Goal: Obtain resource: Download file/media

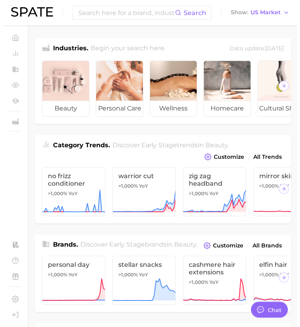
scroll to position [867, 0]
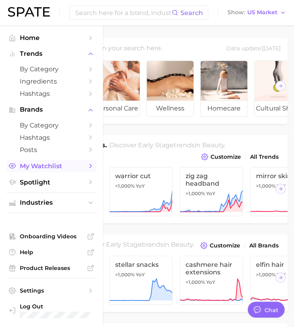
click at [45, 163] on span "My Watchlist" at bounding box center [51, 166] width 63 height 8
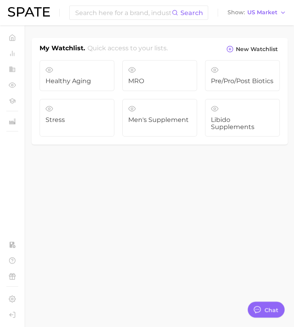
scroll to position [851, 0]
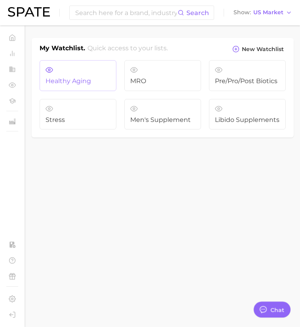
click at [90, 70] on link "Healthy Aging" at bounding box center [78, 75] width 77 height 31
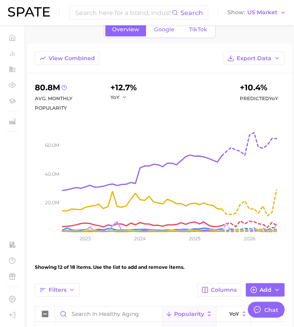
scroll to position [37, 0]
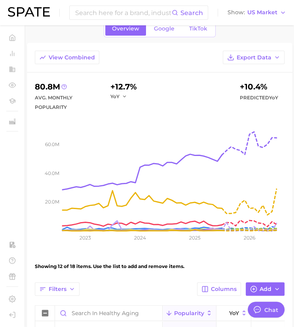
click at [259, 51] on button "Export Data" at bounding box center [254, 57] width 62 height 13
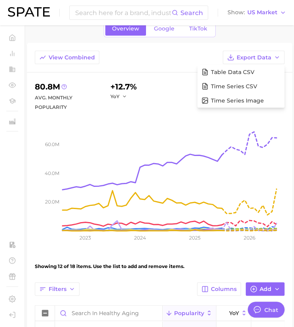
click at [168, 61] on div "View Combined Export Data Table Data CSV Time Series CSV Time Series Image" at bounding box center [159, 62] width 265 height 22
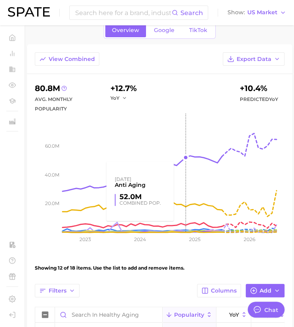
scroll to position [254, 0]
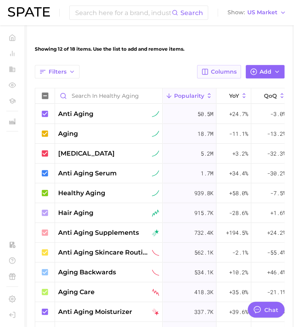
click at [223, 74] on span "Columns" at bounding box center [224, 71] width 26 height 7
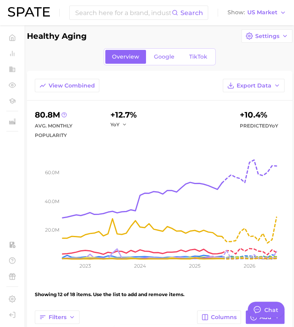
scroll to position [8, 0]
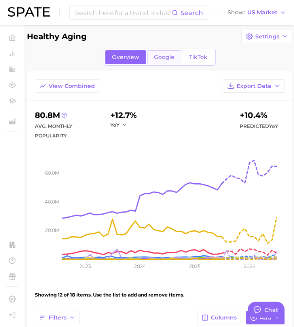
click at [163, 62] on link "Google" at bounding box center [164, 57] width 34 height 14
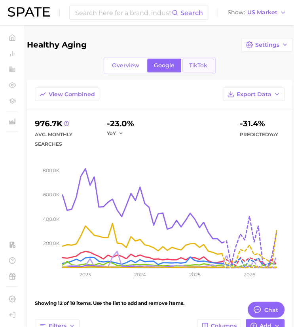
click at [195, 65] on span "TikTok" at bounding box center [198, 65] width 18 height 7
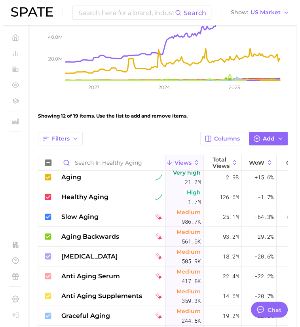
scroll to position [25, 0]
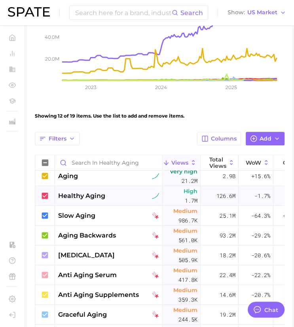
click at [78, 194] on span "healthy aging" at bounding box center [81, 195] width 47 height 9
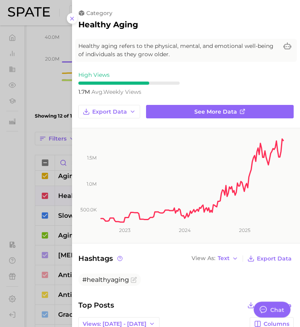
scroll to position [0, 0]
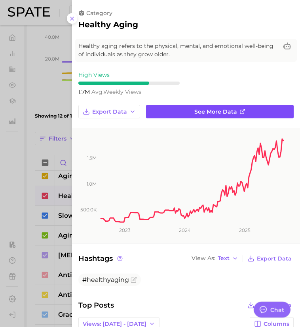
click at [166, 112] on link "See more data" at bounding box center [220, 111] width 148 height 13
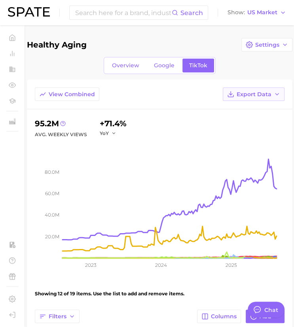
click at [262, 93] on span "Export Data" at bounding box center [254, 94] width 35 height 7
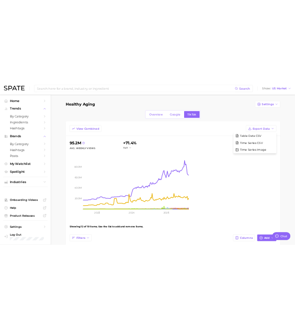
scroll to position [1345, 0]
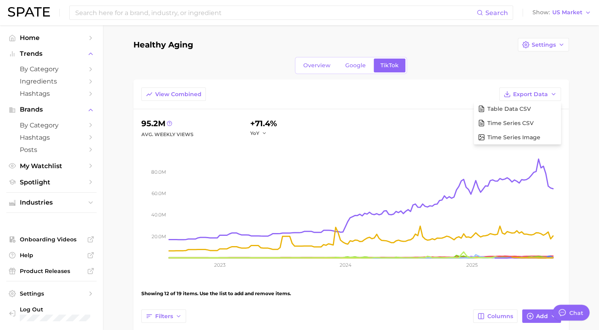
click at [170, 95] on span "View Combined" at bounding box center [178, 94] width 46 height 7
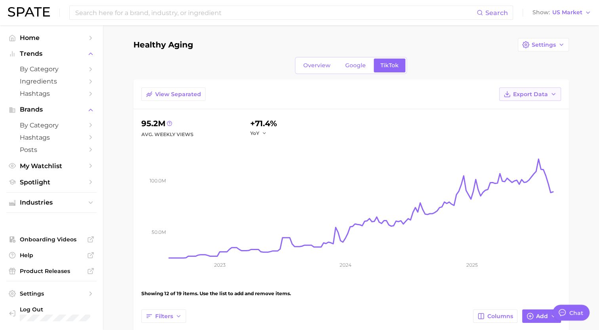
click at [531, 89] on button "Export Data" at bounding box center [530, 93] width 62 height 13
click at [319, 66] on span "Overview" at bounding box center [316, 65] width 27 height 7
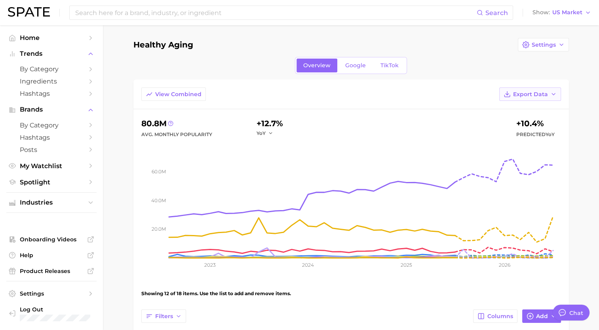
click at [522, 97] on span "Export Data" at bounding box center [530, 94] width 35 height 7
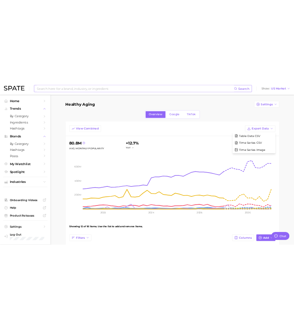
scroll to position [859, 0]
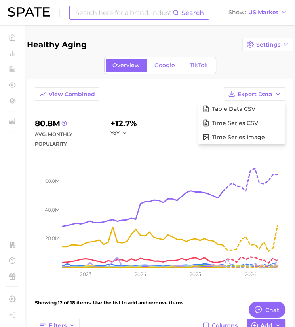
type textarea "x"
